Goal: Check status: Check status

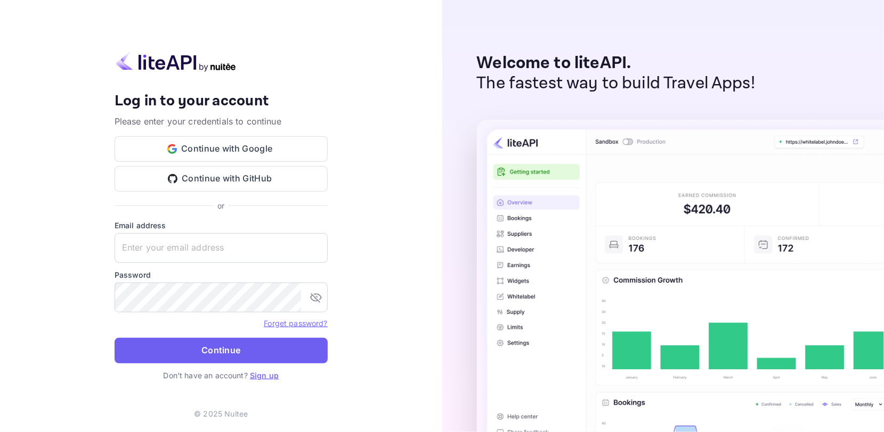
type input "[EMAIL_ADDRESS][DOMAIN_NAME]"
click at [246, 347] on button "Continue" at bounding box center [221, 351] width 213 height 26
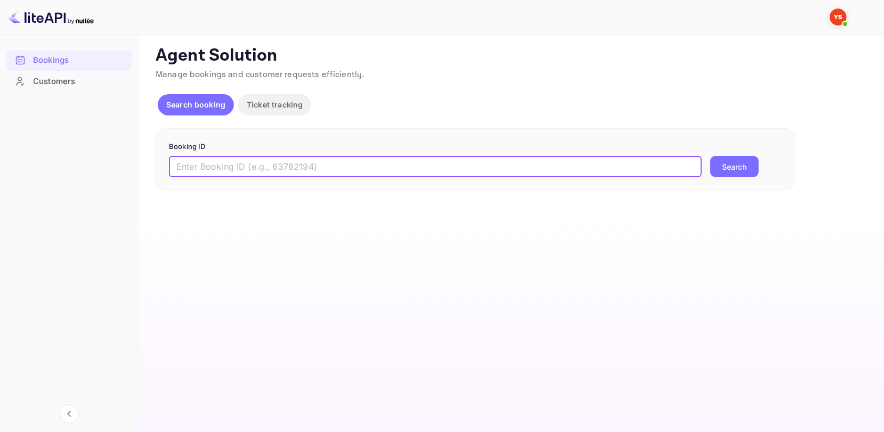
click at [369, 160] on input "text" at bounding box center [435, 166] width 533 height 21
paste input "9464536"
type input "9464536"
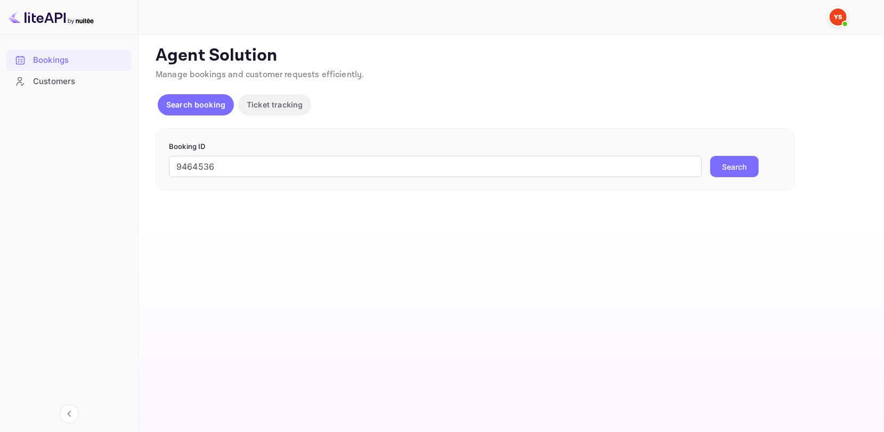
click at [740, 175] on button "Search" at bounding box center [734, 166] width 48 height 21
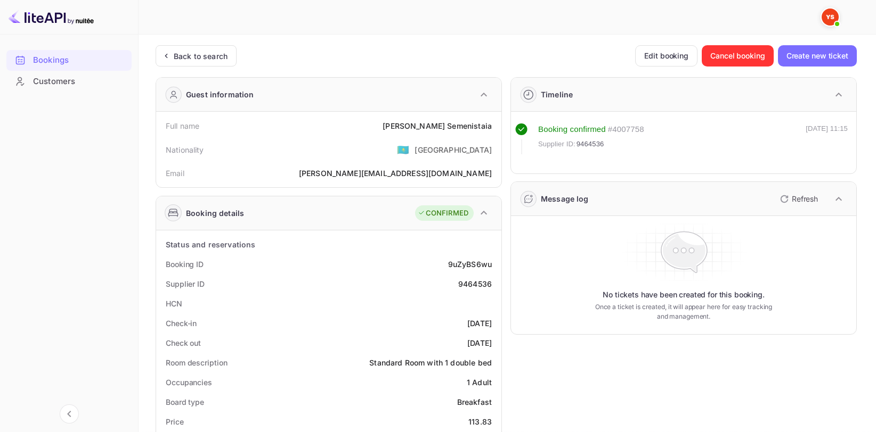
click at [462, 129] on div "[PERSON_NAME]" at bounding box center [436, 125] width 109 height 11
copy div "[PERSON_NAME]"
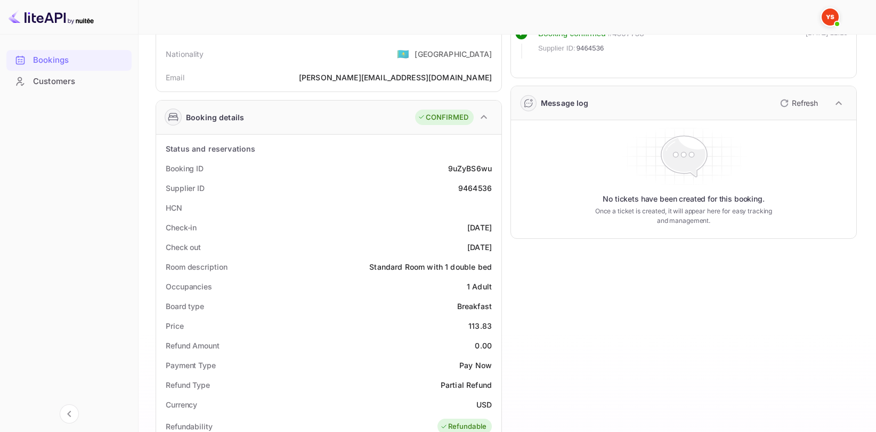
scroll to position [160, 0]
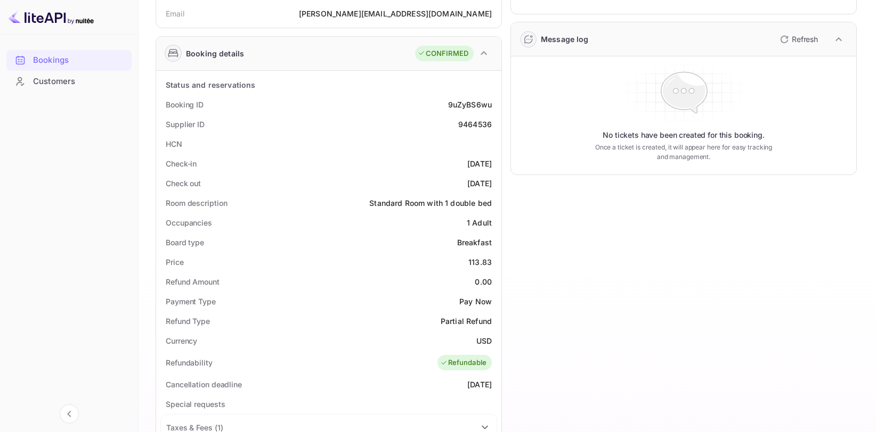
click at [468, 123] on div "9464536" at bounding box center [475, 124] width 34 height 11
copy div "9464536"
click at [479, 263] on div "113.83" at bounding box center [479, 262] width 23 height 11
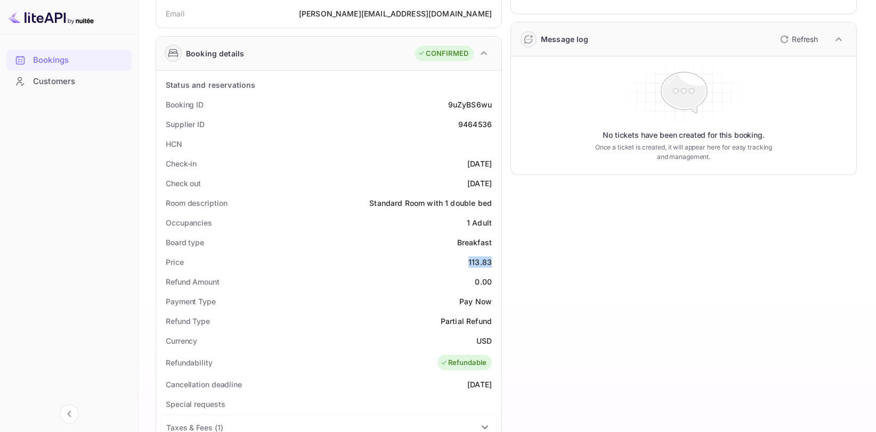
copy div "113.83"
click at [486, 339] on div "USD" at bounding box center [483, 341] width 15 height 11
click at [487, 339] on div "USD" at bounding box center [483, 341] width 15 height 11
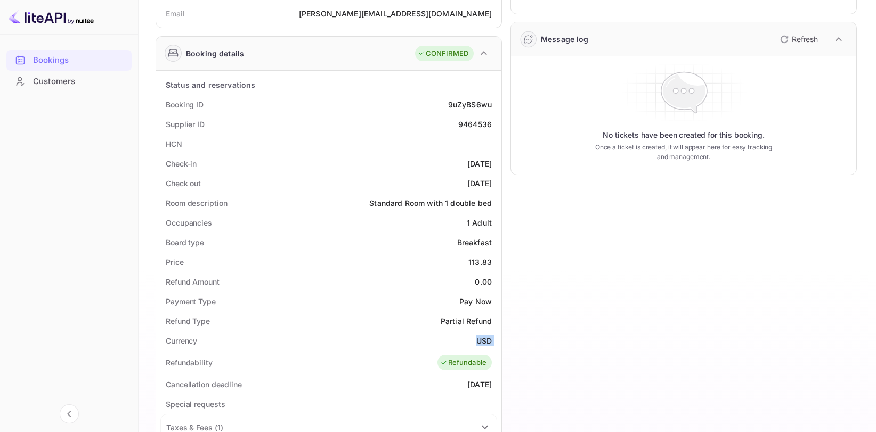
copy div "USD"
